Goal: Information Seeking & Learning: Learn about a topic

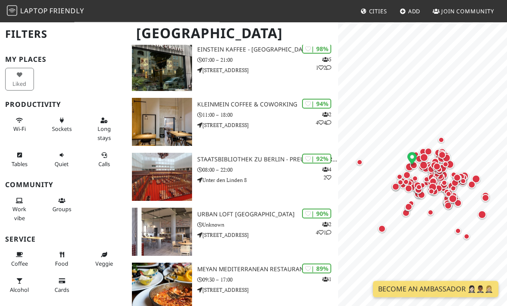
scroll to position [80, 0]
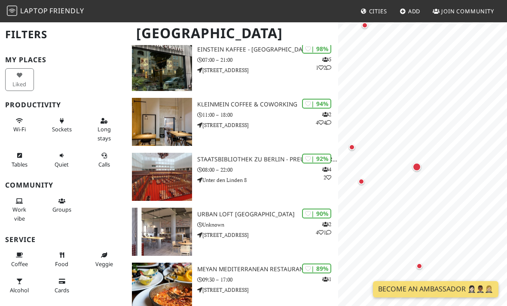
click at [415, 170] on div "Map marker" at bounding box center [417, 167] width 9 height 9
click at [446, 175] on div "Map marker" at bounding box center [445, 179] width 17 height 17
click at [408, 150] on div "Map marker" at bounding box center [406, 146] width 17 height 17
click at [393, 193] on div "Map marker" at bounding box center [392, 196] width 17 height 17
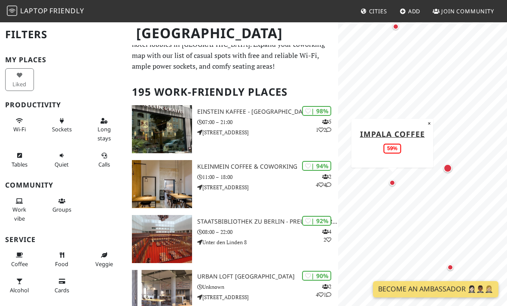
scroll to position [0, 0]
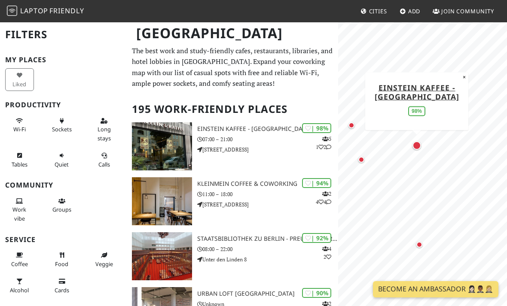
click at [352, 121] on div "Map marker" at bounding box center [351, 125] width 17 height 17
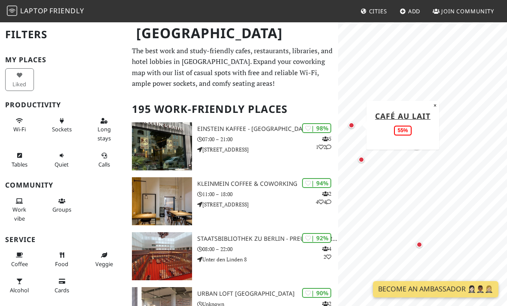
click at [358, 156] on div "Map marker" at bounding box center [361, 159] width 17 height 17
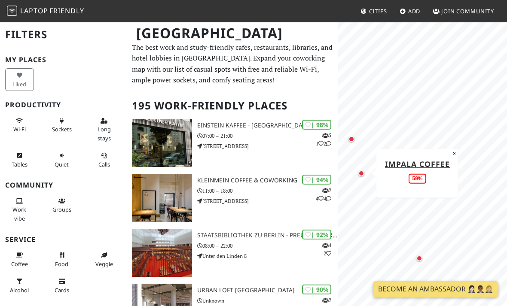
scroll to position [3, 0]
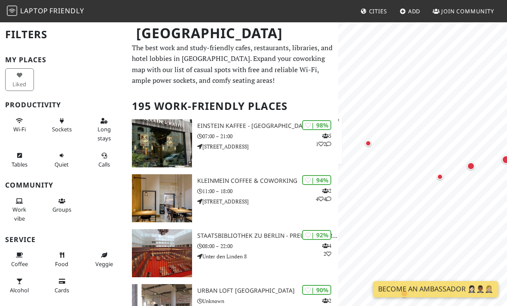
click at [471, 165] on div "Map marker" at bounding box center [471, 166] width 8 height 8
click at [437, 180] on div "Map marker" at bounding box center [440, 176] width 17 height 17
click at [436, 174] on div "Map marker" at bounding box center [437, 172] width 9 height 9
click at [444, 153] on div "Map marker" at bounding box center [444, 154] width 8 height 8
click at [471, 172] on div "Map marker" at bounding box center [469, 175] width 9 height 9
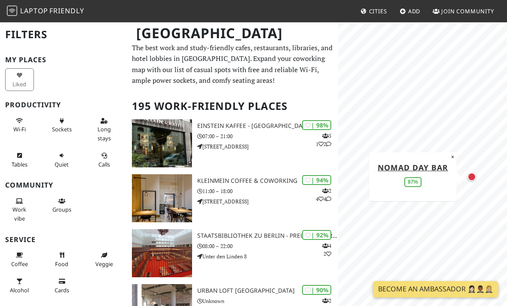
click at [433, 166] on link "Nomad Day Bar" at bounding box center [413, 167] width 70 height 10
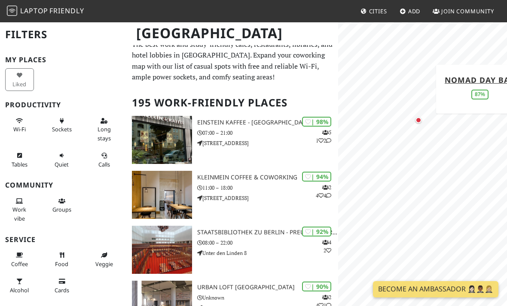
scroll to position [0, 0]
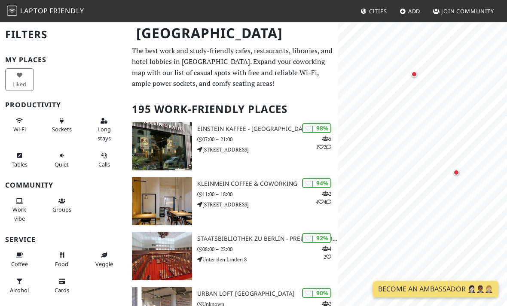
click at [415, 75] on div "Map marker" at bounding box center [414, 74] width 6 height 6
click at [384, 153] on div "Map marker" at bounding box center [385, 149] width 17 height 17
click at [394, 102] on link "Café au Lait" at bounding box center [385, 100] width 55 height 10
click at [431, 110] on div "Map marker" at bounding box center [434, 107] width 9 height 9
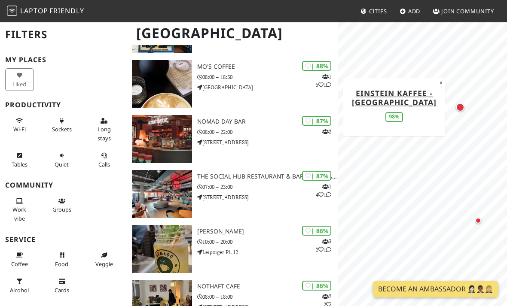
scroll to position [513, 0]
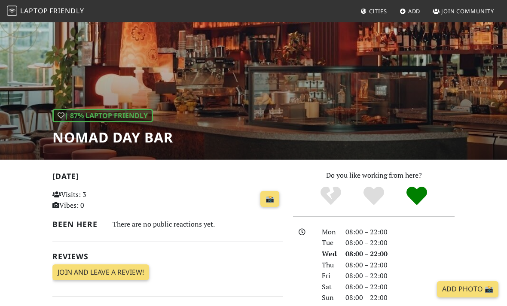
scroll to position [41, 0]
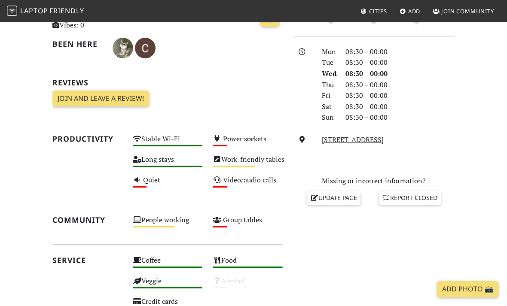
scroll to position [234, 0]
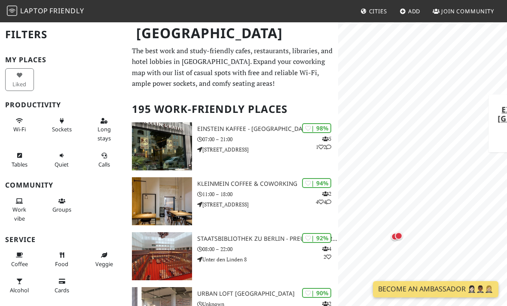
scroll to position [513, 0]
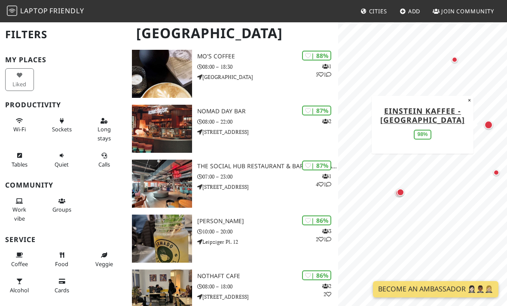
click at [402, 193] on div "Map marker" at bounding box center [401, 193] width 8 height 8
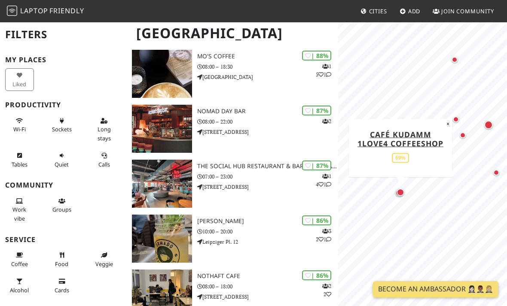
click at [397, 195] on div "Map marker" at bounding box center [401, 193] width 8 height 8
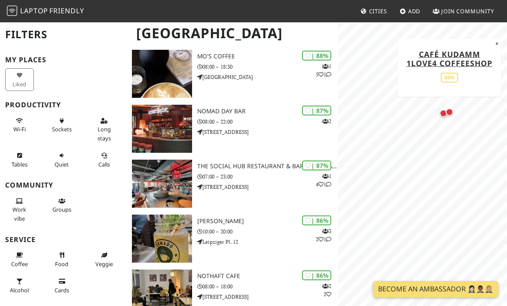
click at [446, 111] on div "Map marker" at bounding box center [450, 112] width 8 height 8
click at [440, 113] on div "Map marker" at bounding box center [444, 114] width 8 height 8
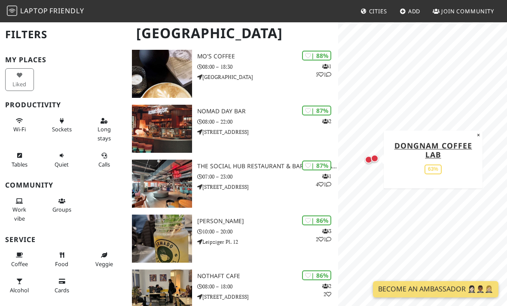
click at [443, 147] on link "DONGNAM Coffee Lab" at bounding box center [433, 150] width 78 height 19
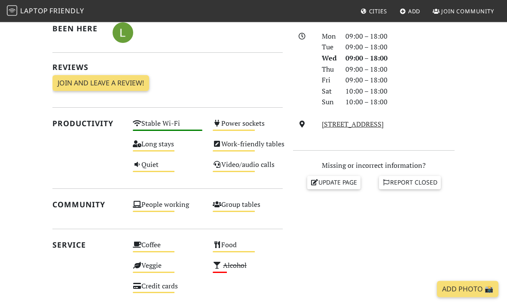
scroll to position [236, 0]
click at [246, 132] on div "Power sockets Medium" at bounding box center [248, 127] width 80 height 21
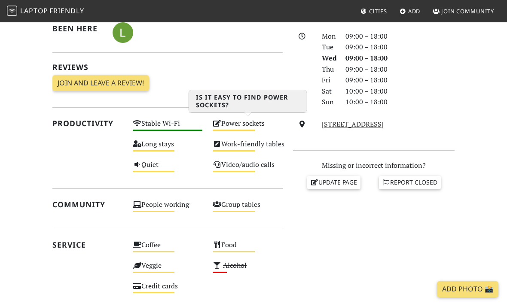
scroll to position [0, 0]
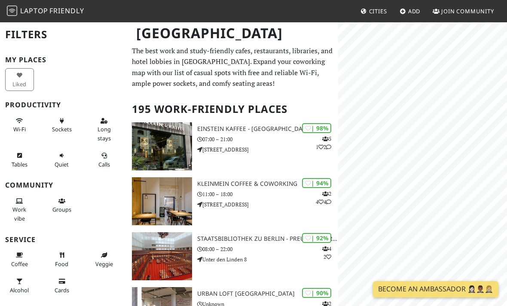
scroll to position [540, 0]
